Goal: Task Accomplishment & Management: Complete application form

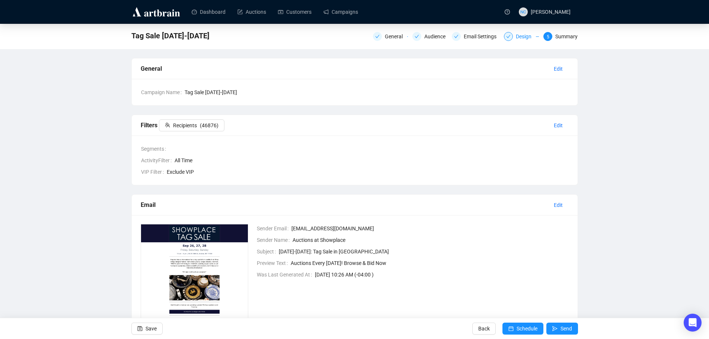
click at [527, 38] on div "Design" at bounding box center [526, 36] width 20 height 9
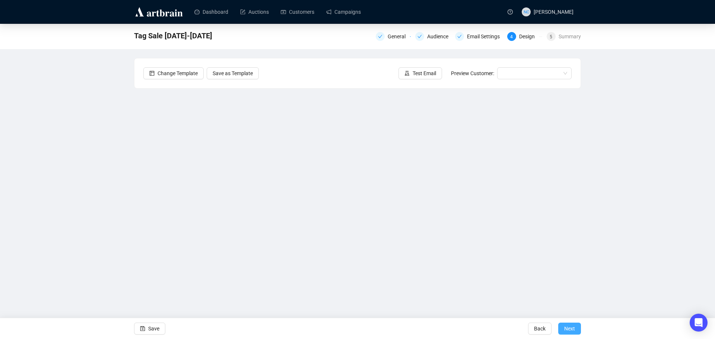
click at [565, 326] on span "Next" at bounding box center [569, 328] width 11 height 21
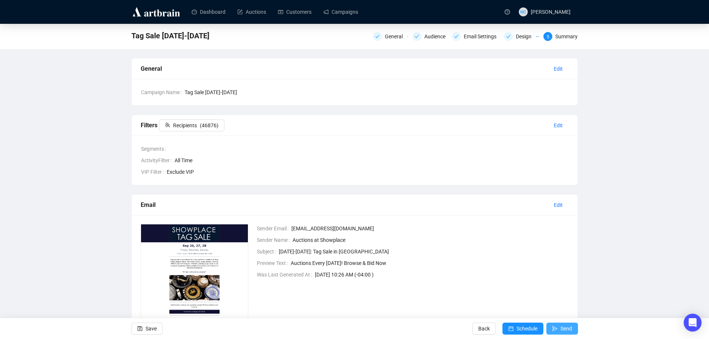
click at [565, 329] on span "Send" at bounding box center [567, 328] width 12 height 21
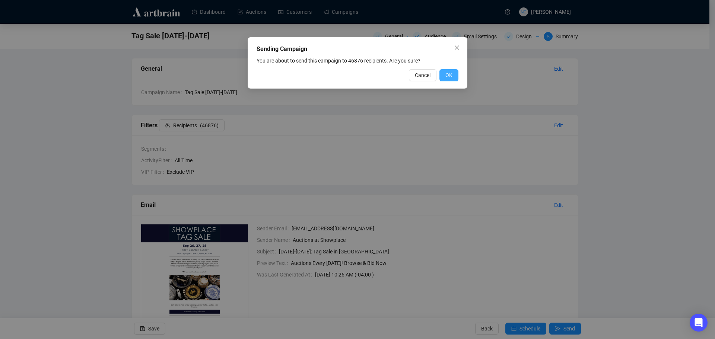
click at [449, 73] on span "OK" at bounding box center [448, 75] width 7 height 8
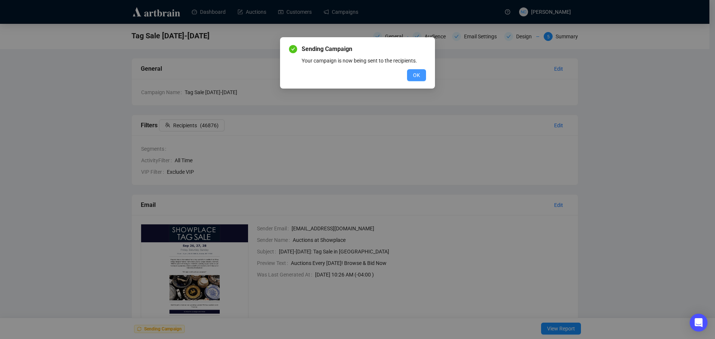
click at [412, 73] on button "OK" at bounding box center [416, 75] width 19 height 12
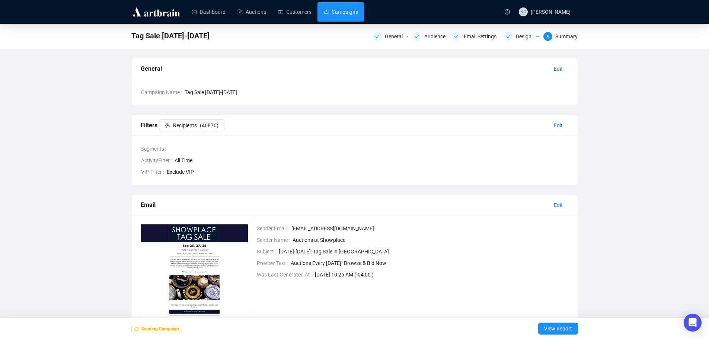
click at [348, 15] on link "Campaigns" at bounding box center [340, 11] width 35 height 19
